Goal: Information Seeking & Learning: Learn about a topic

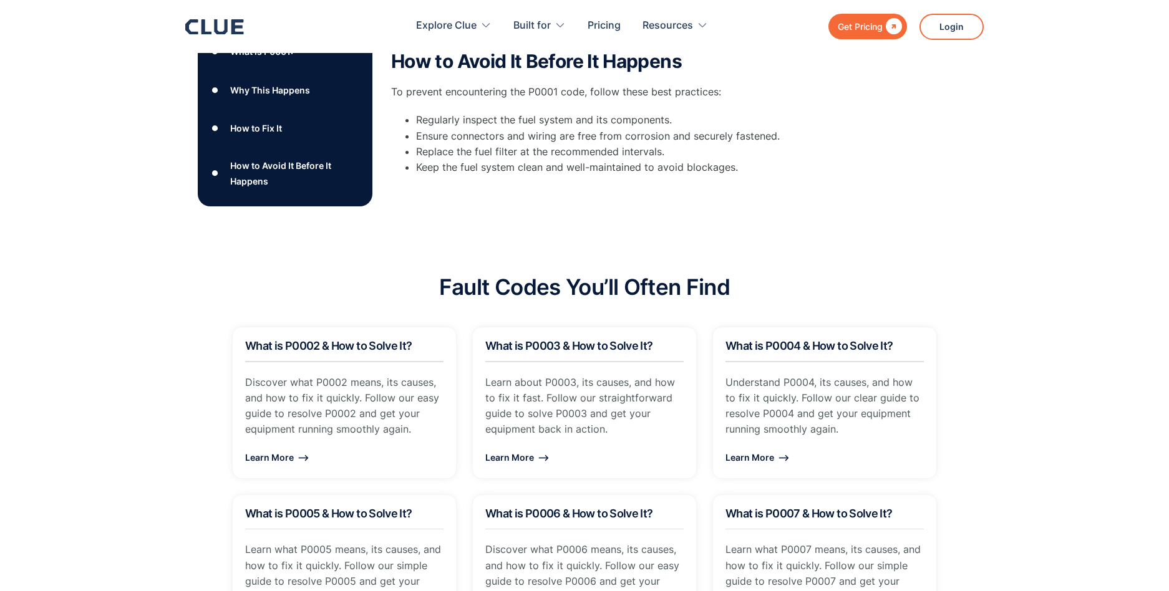
scroll to position [710, 0]
click at [508, 452] on div "Learn More ⟶" at bounding box center [584, 455] width 198 height 16
